Goal: Task Accomplishment & Management: Use online tool/utility

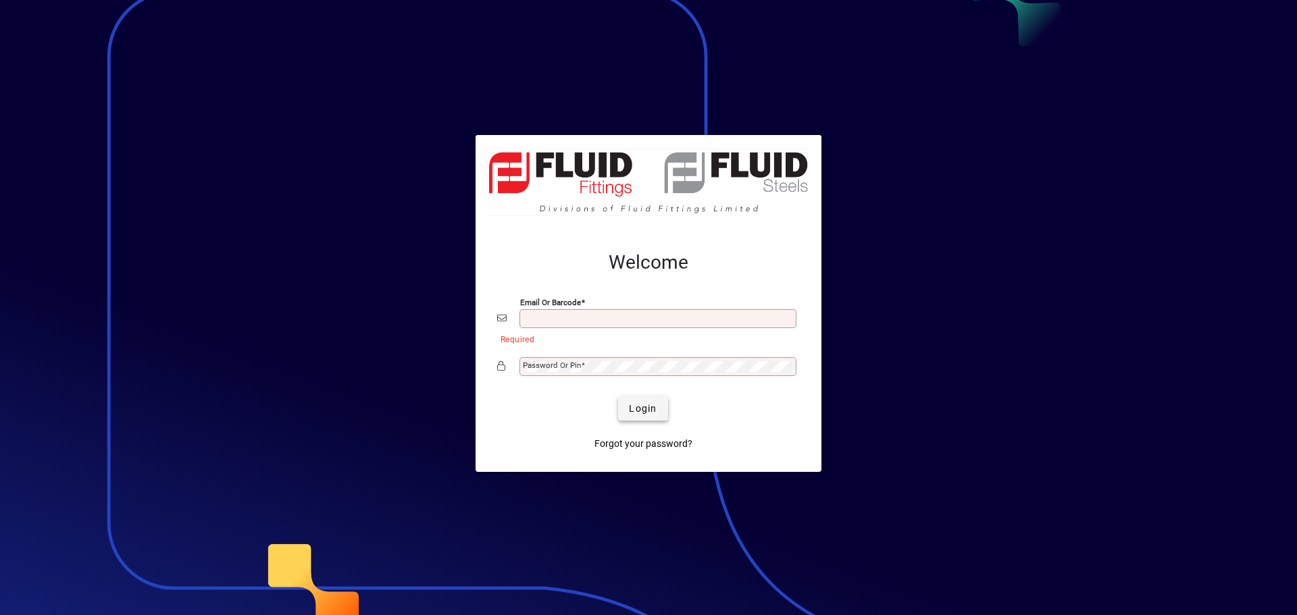
type input "**********"
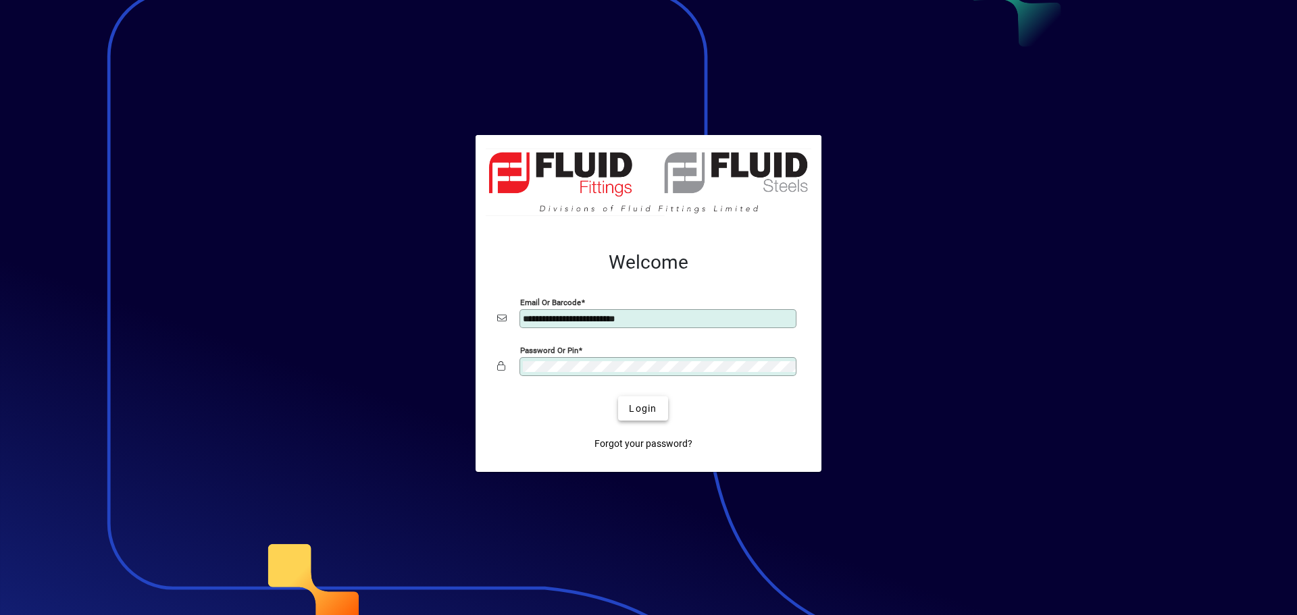
drag, startPoint x: 656, startPoint y: 411, endPoint x: 644, endPoint y: 419, distance: 14.1
click at [653, 411] on span "Login" at bounding box center [643, 409] width 28 height 14
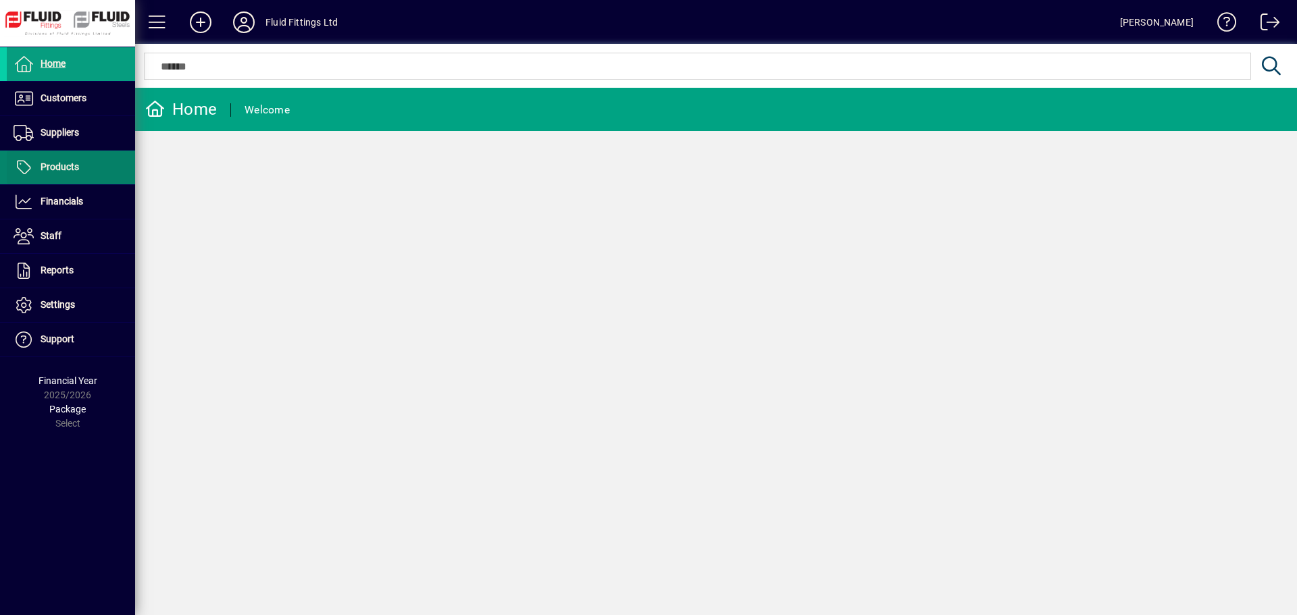
click at [80, 160] on span at bounding box center [71, 167] width 128 height 32
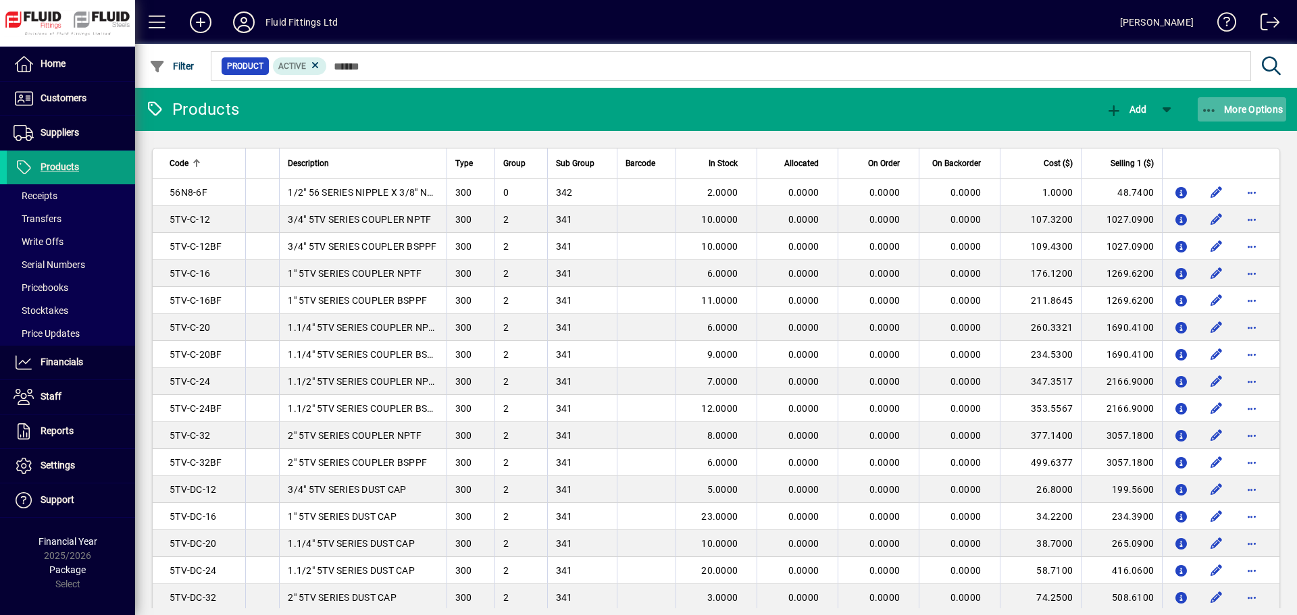
click at [1249, 106] on span "More Options" at bounding box center [1242, 109] width 82 height 11
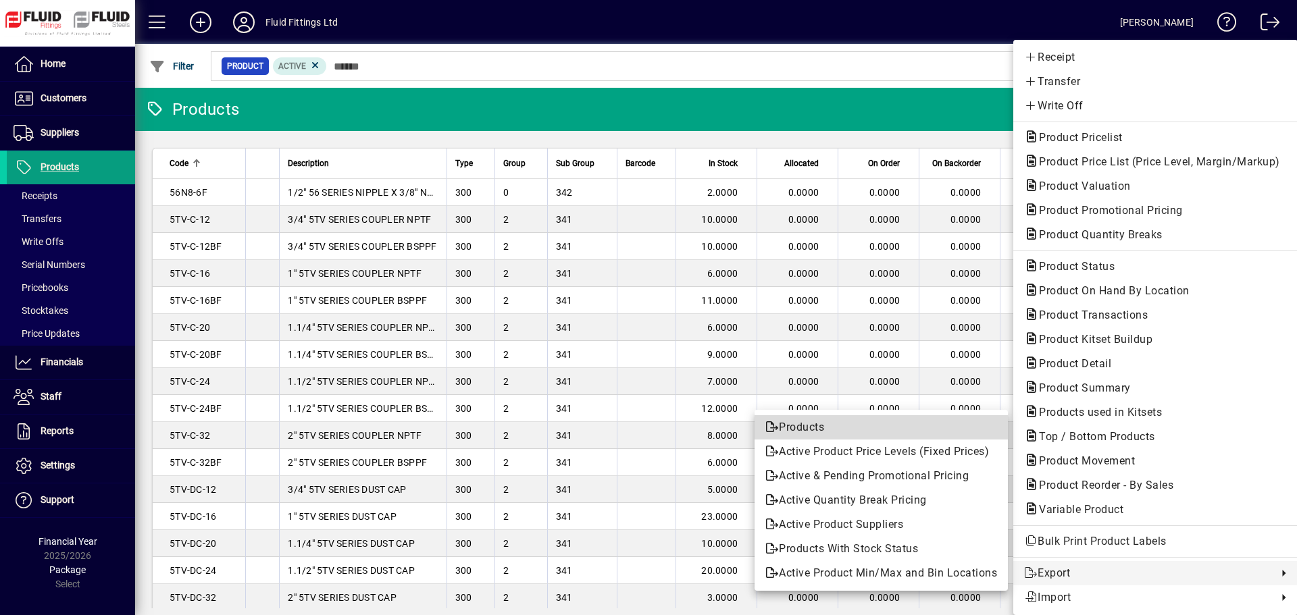
click at [816, 426] on span "Products" at bounding box center [881, 427] width 232 height 16
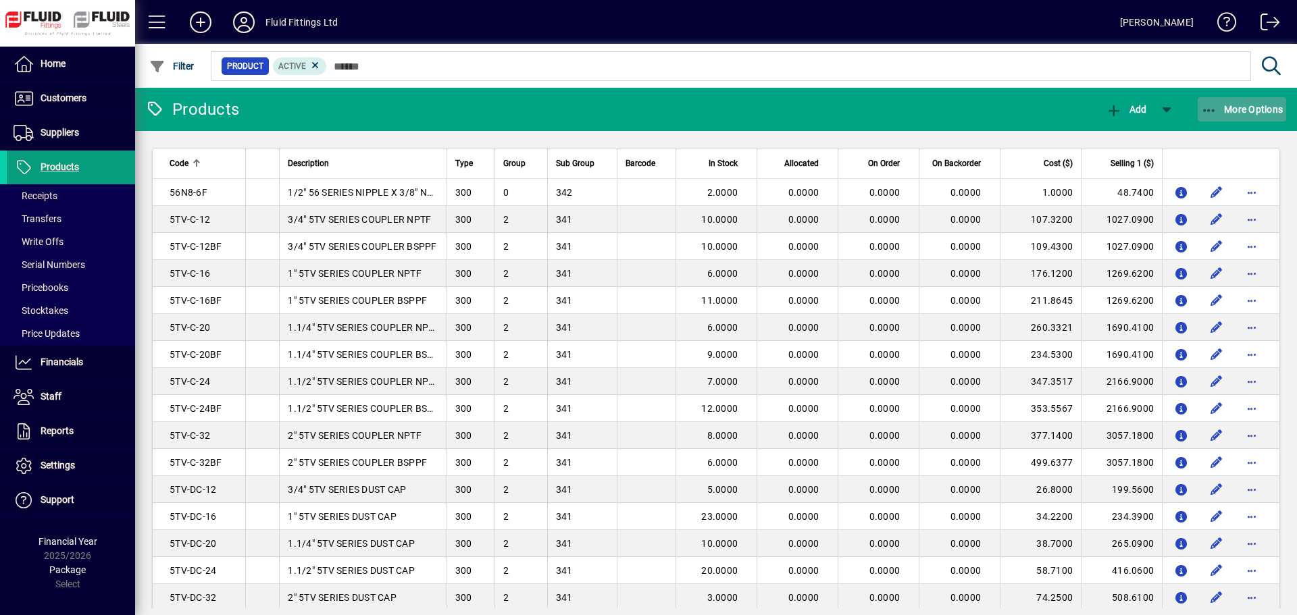
click at [1258, 105] on span "More Options" at bounding box center [1242, 109] width 82 height 11
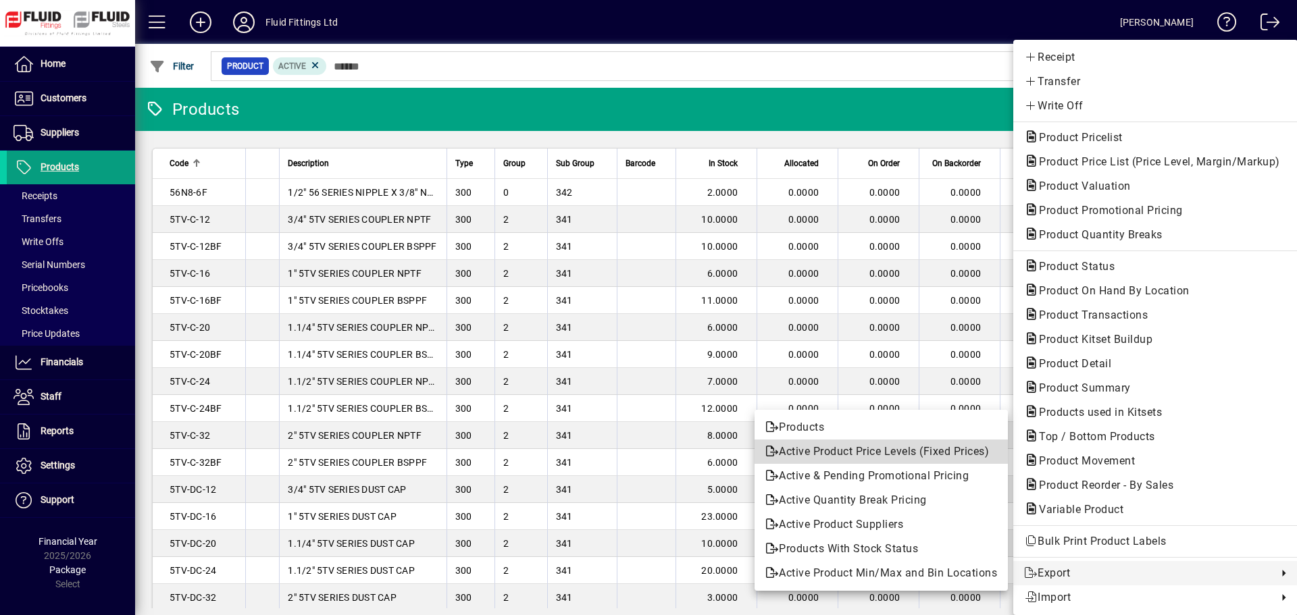
click at [875, 457] on span "Active Product Price Levels (Fixed Prices)" at bounding box center [881, 452] width 232 height 16
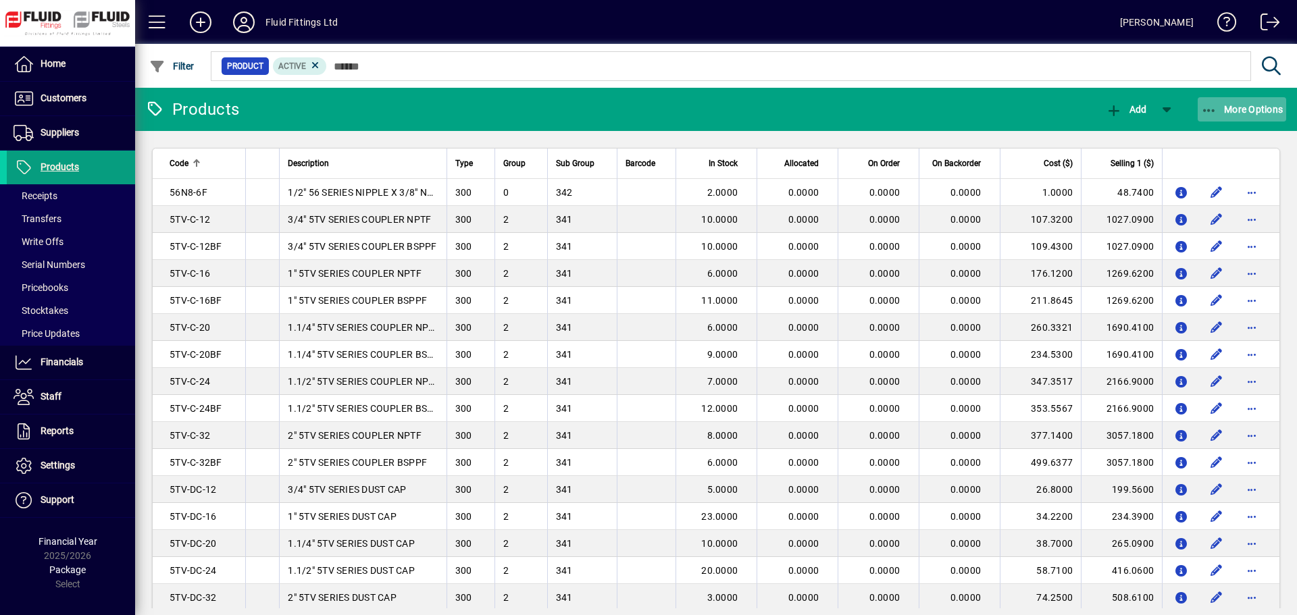
click at [1236, 106] on span "More Options" at bounding box center [1242, 109] width 82 height 11
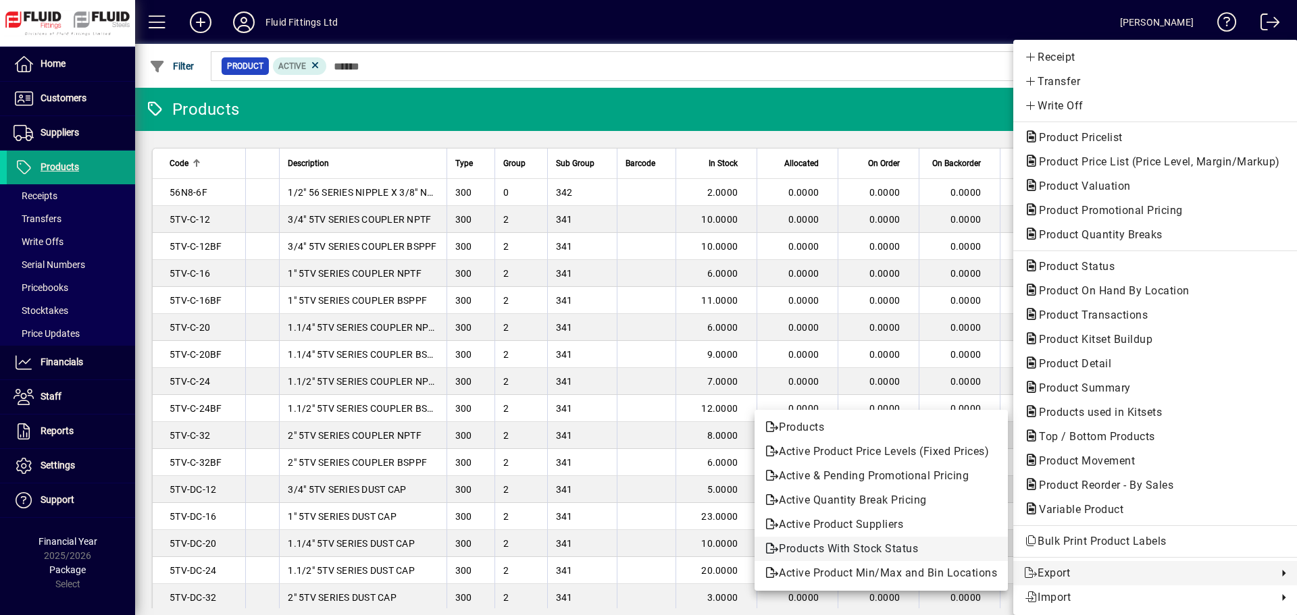
click at [863, 546] on span "Products With Stock Status" at bounding box center [881, 549] width 232 height 16
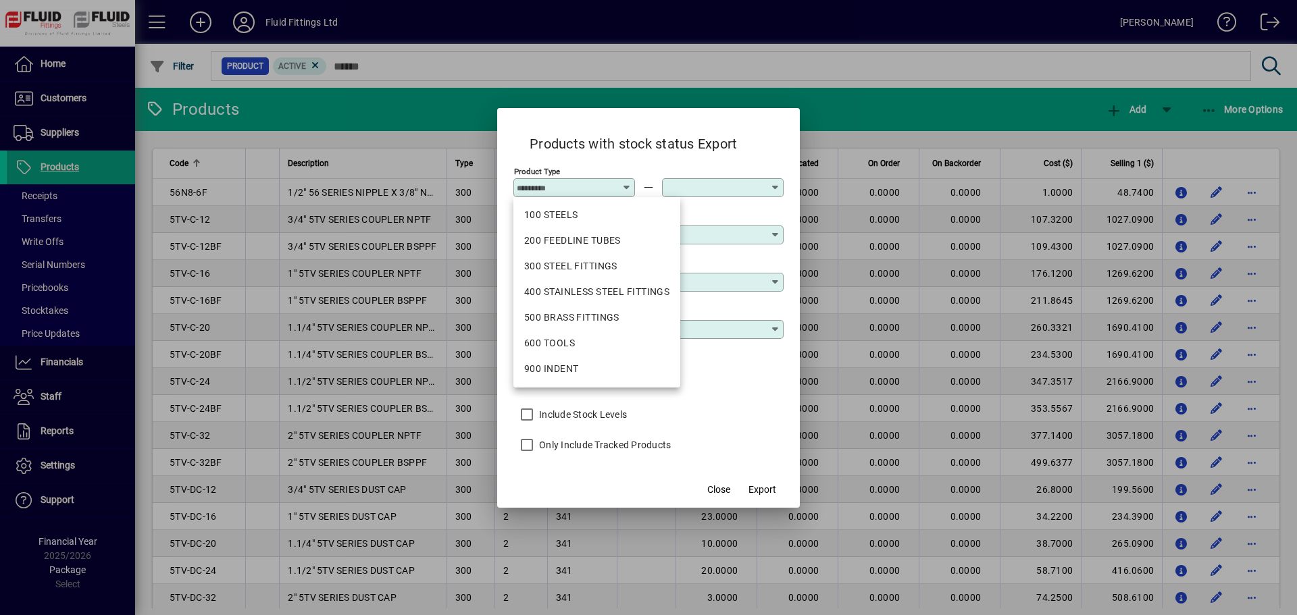
click at [711, 410] on div "Include Stock Levels" at bounding box center [648, 413] width 270 height 30
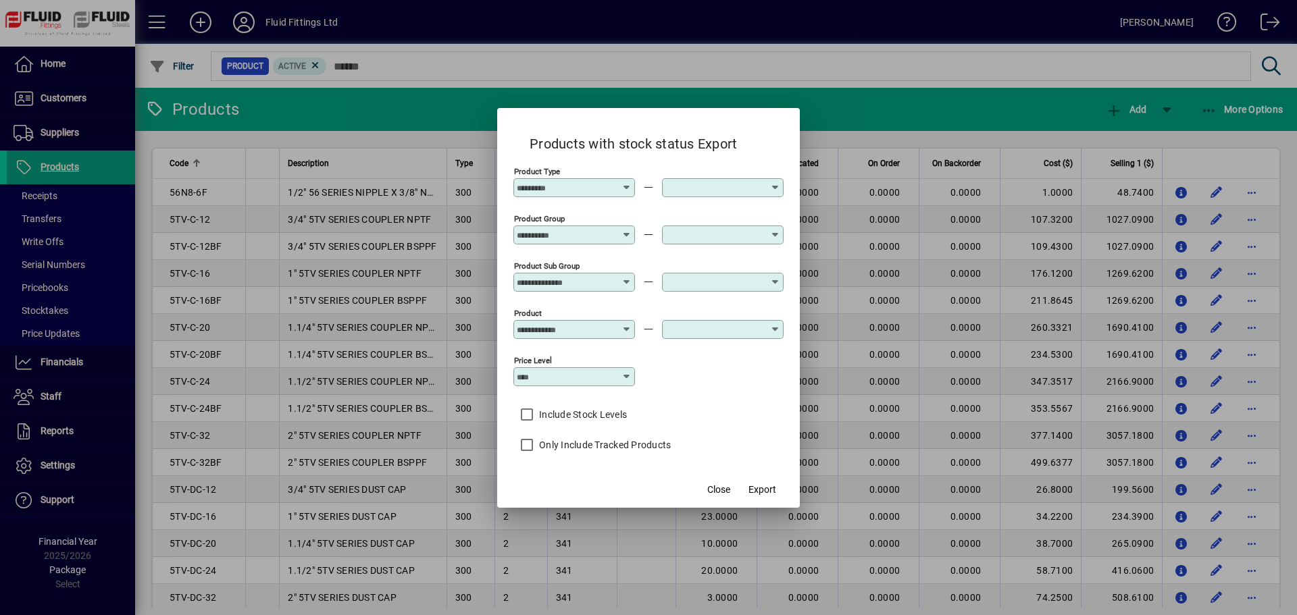
click at [606, 189] on input "Product Type" at bounding box center [569, 187] width 105 height 11
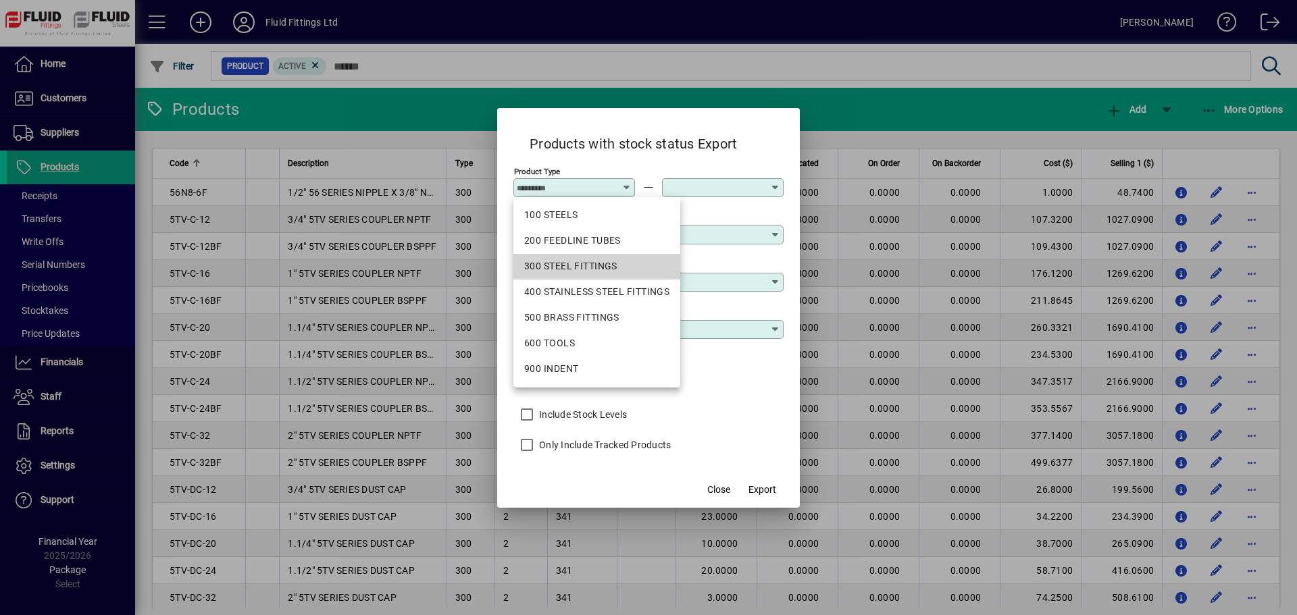
click at [594, 265] on div "300 STEEL FITTINGS" at bounding box center [596, 266] width 145 height 14
type input "**********"
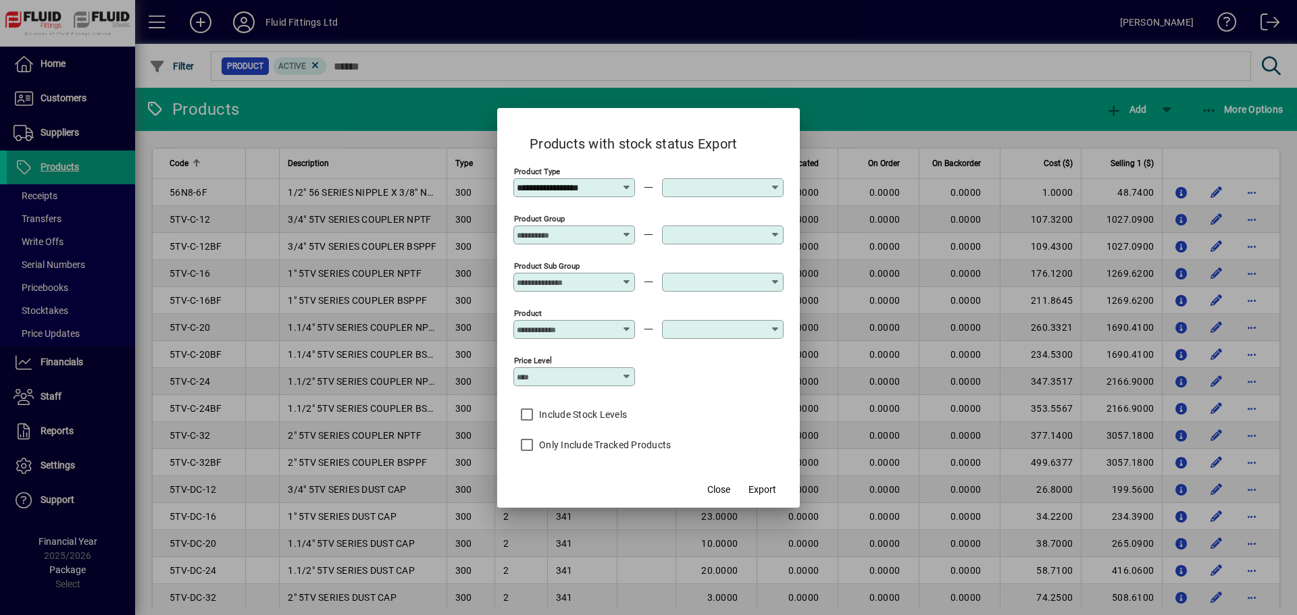
click at [711, 189] on input "text" at bounding box center [717, 187] width 105 height 11
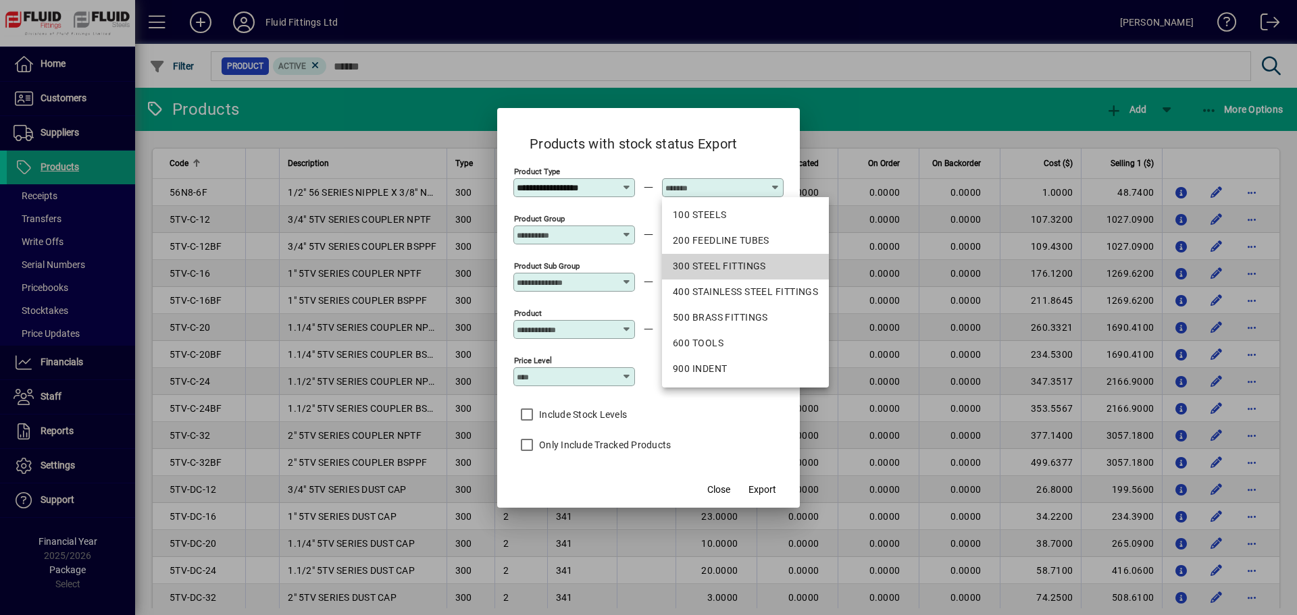
click at [730, 266] on div "300 STEEL FITTINGS" at bounding box center [745, 266] width 145 height 14
type input "**********"
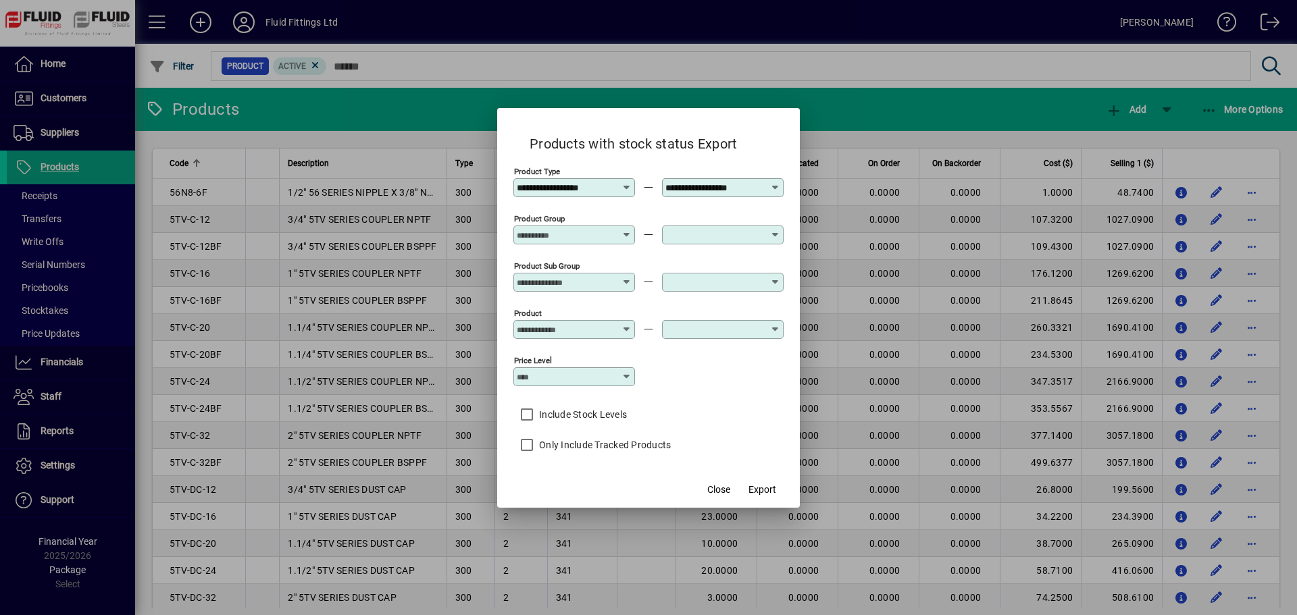
click at [736, 374] on div "Price Level" at bounding box center [648, 374] width 270 height 47
click at [614, 372] on input "Price Level" at bounding box center [569, 377] width 105 height 11
click at [561, 423] on div "Selling 1" at bounding box center [542, 430] width 37 height 14
type input "*********"
click at [707, 411] on div "Include Stock Levels" at bounding box center [648, 413] width 270 height 30
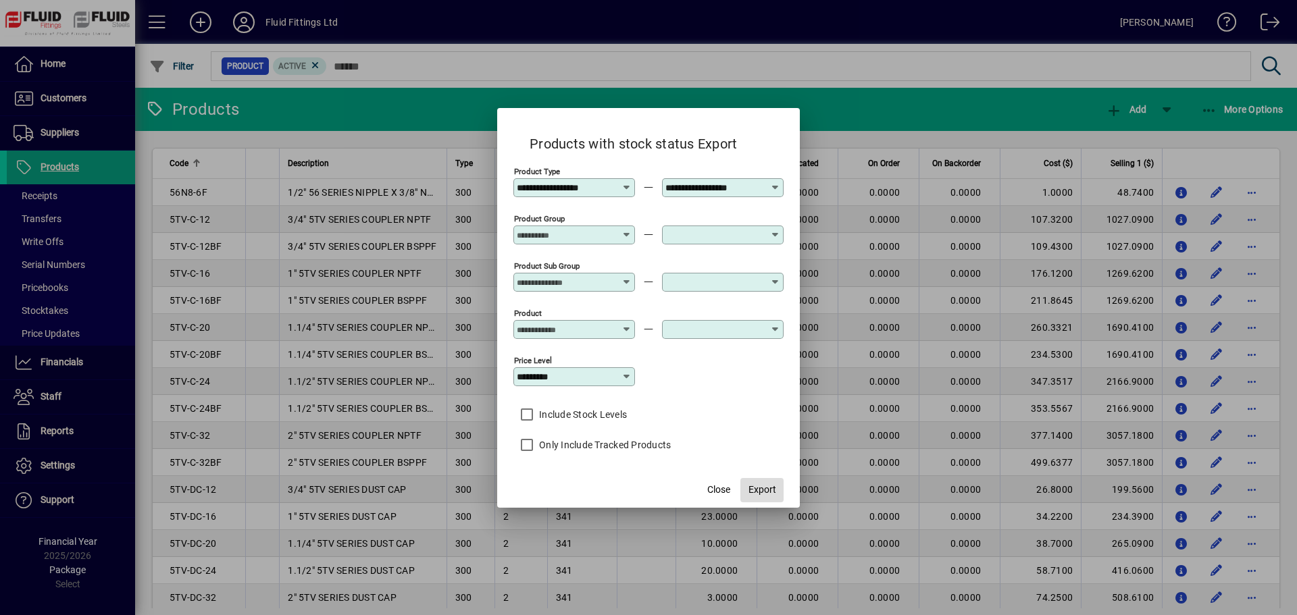
click at [765, 491] on span "Export" at bounding box center [762, 490] width 28 height 14
